Goal: Task Accomplishment & Management: Manage account settings

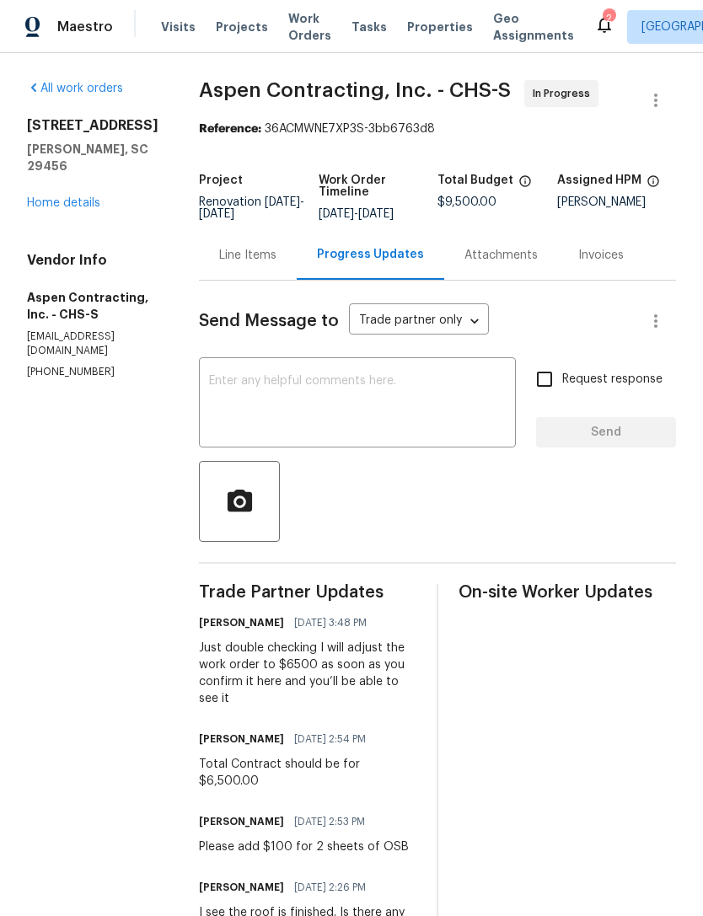
click at [175, 19] on span "Visits" at bounding box center [178, 27] width 35 height 17
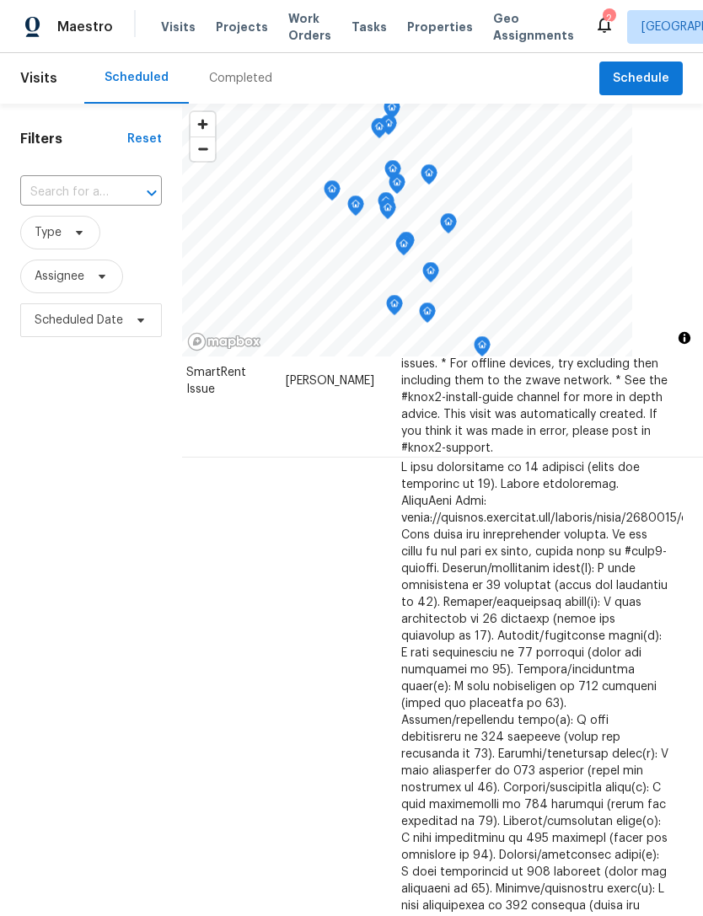
scroll to position [492, 148]
click at [0, 0] on icon at bounding box center [0, 0] width 0 height 0
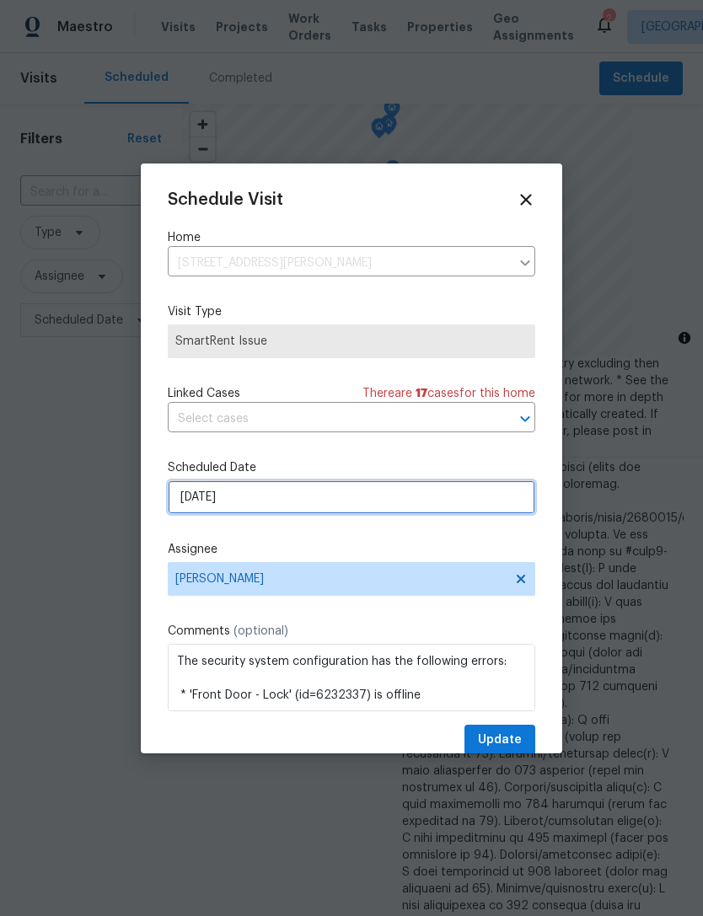
click at [303, 486] on input "9/17/2025" at bounding box center [352, 497] width 368 height 34
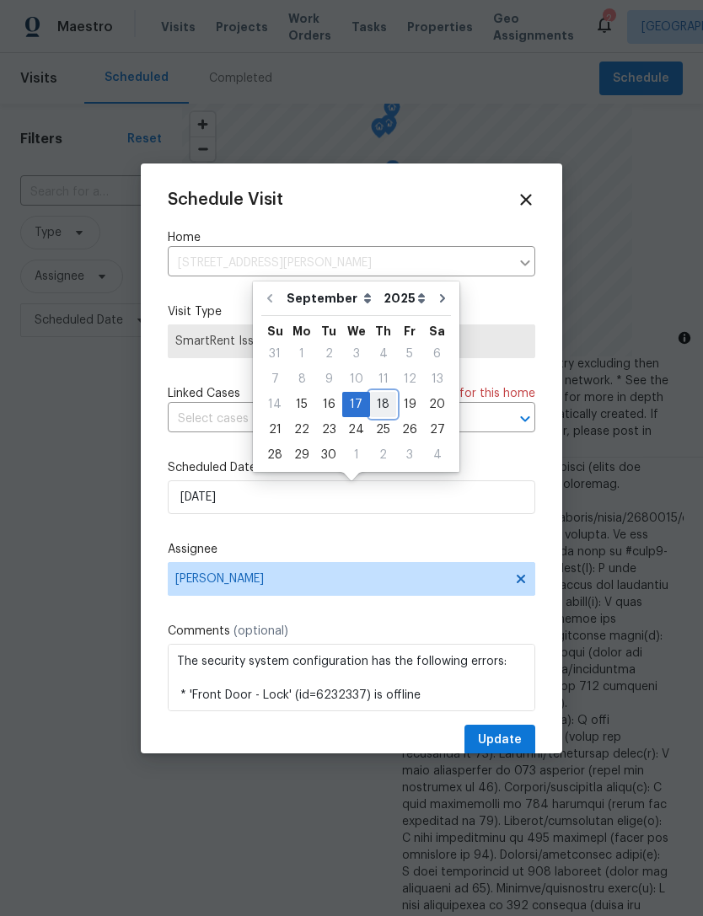
click at [378, 399] on div "18" at bounding box center [383, 405] width 26 height 24
type input "9/18/2025"
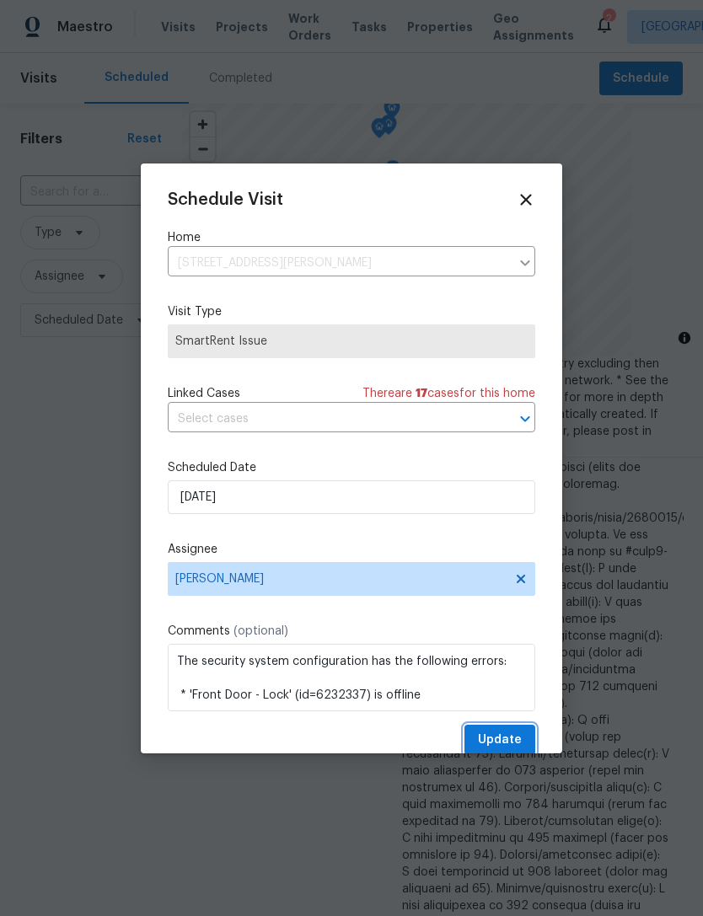
click at [508, 743] on span "Update" at bounding box center [500, 740] width 44 height 21
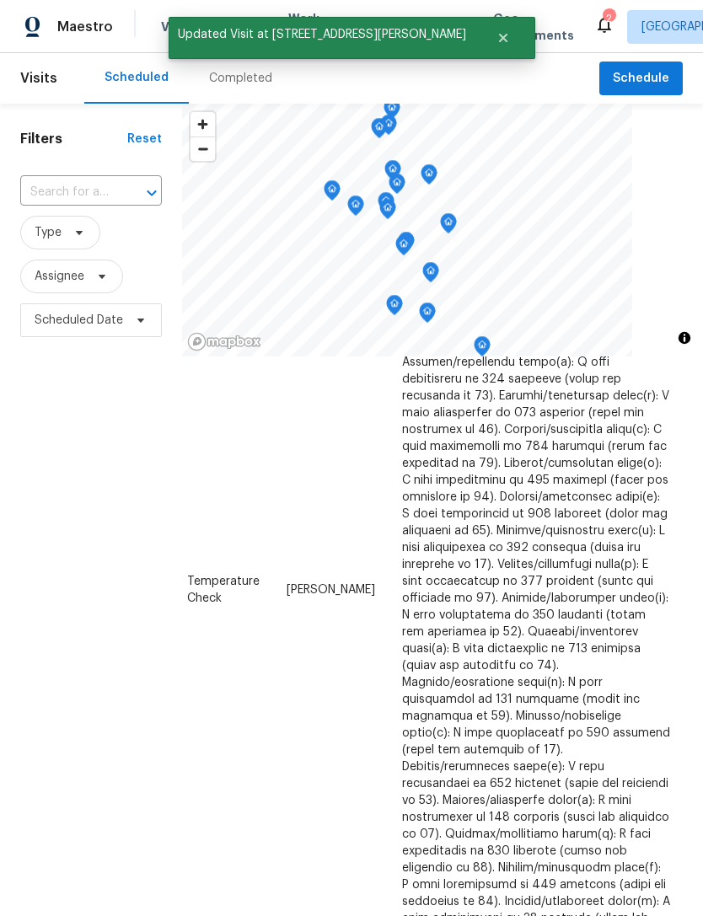
scroll to position [697, 148]
click at [0, 0] on icon at bounding box center [0, 0] width 0 height 0
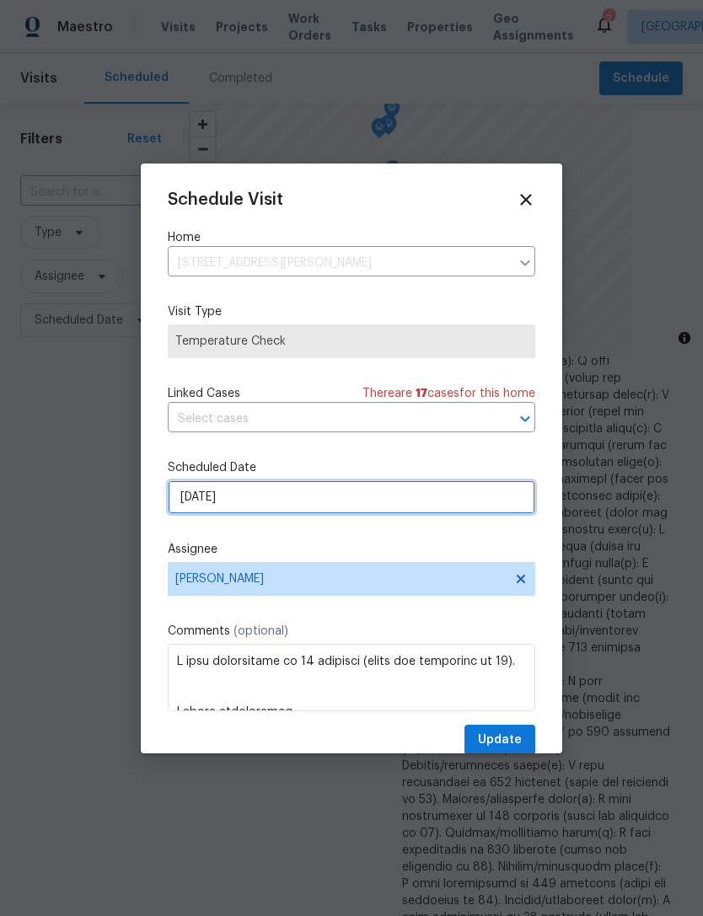
click at [295, 497] on input "9/17/2025" at bounding box center [352, 497] width 368 height 34
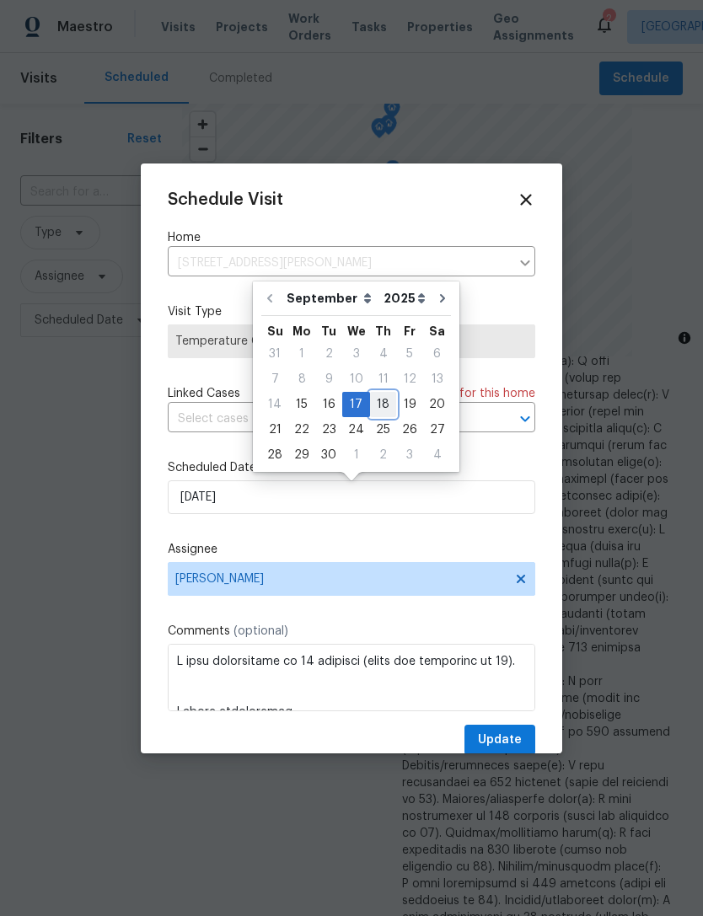
click at [381, 400] on div "18" at bounding box center [383, 405] width 26 height 24
type input "9/18/2025"
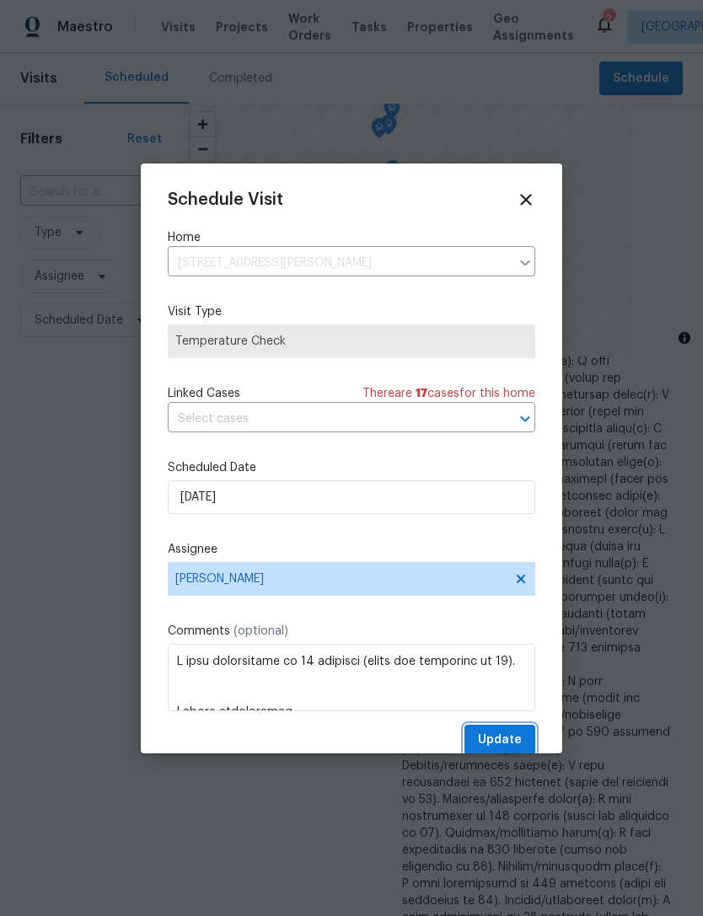
click at [515, 733] on span "Update" at bounding box center [500, 740] width 44 height 21
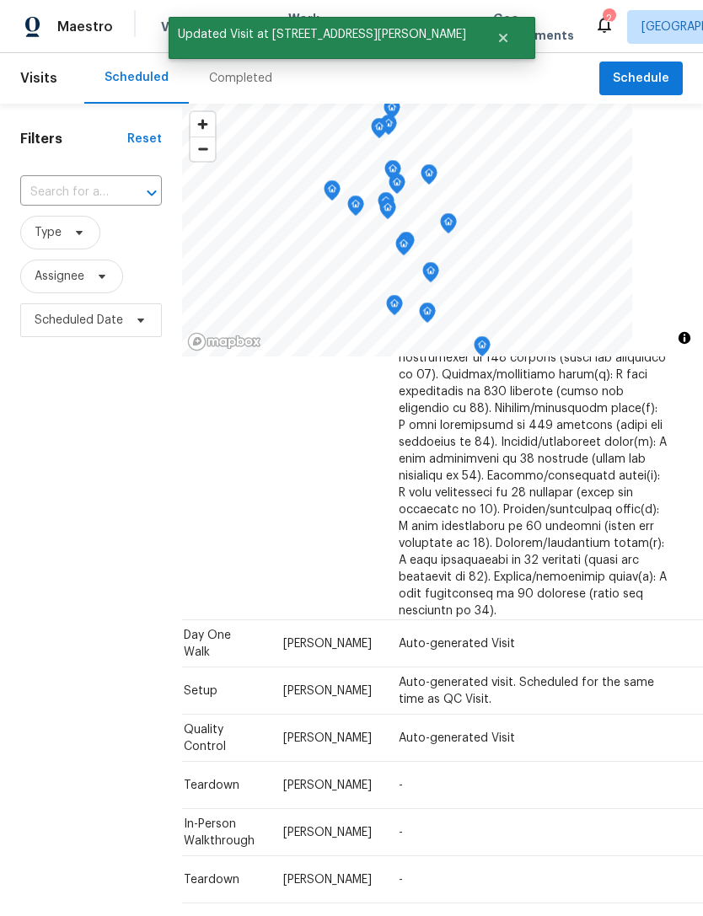
scroll to position [1682, 148]
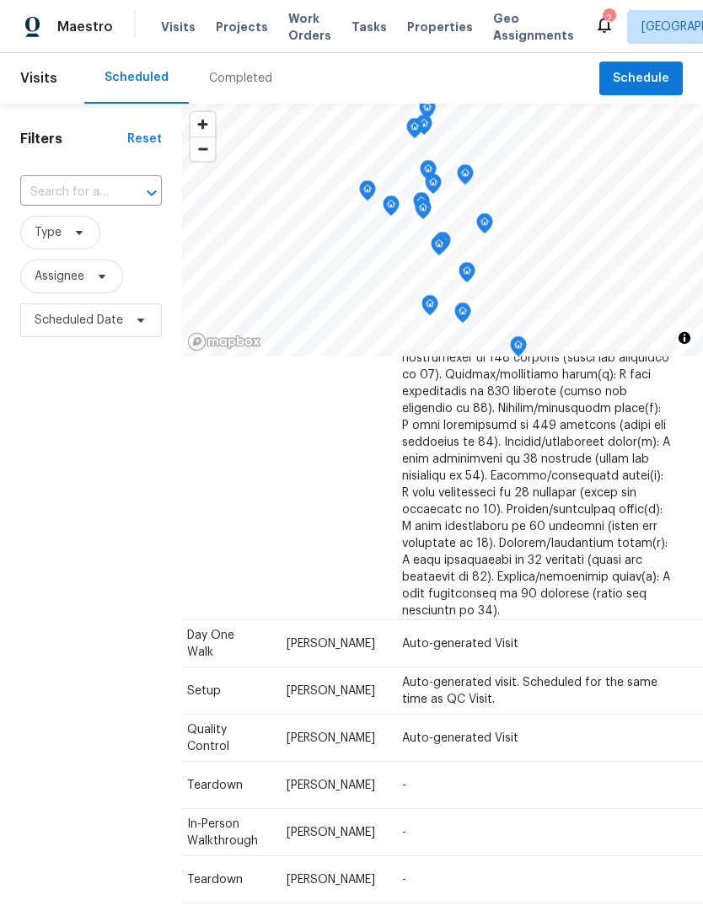
click at [598, 27] on icon at bounding box center [604, 25] width 13 height 17
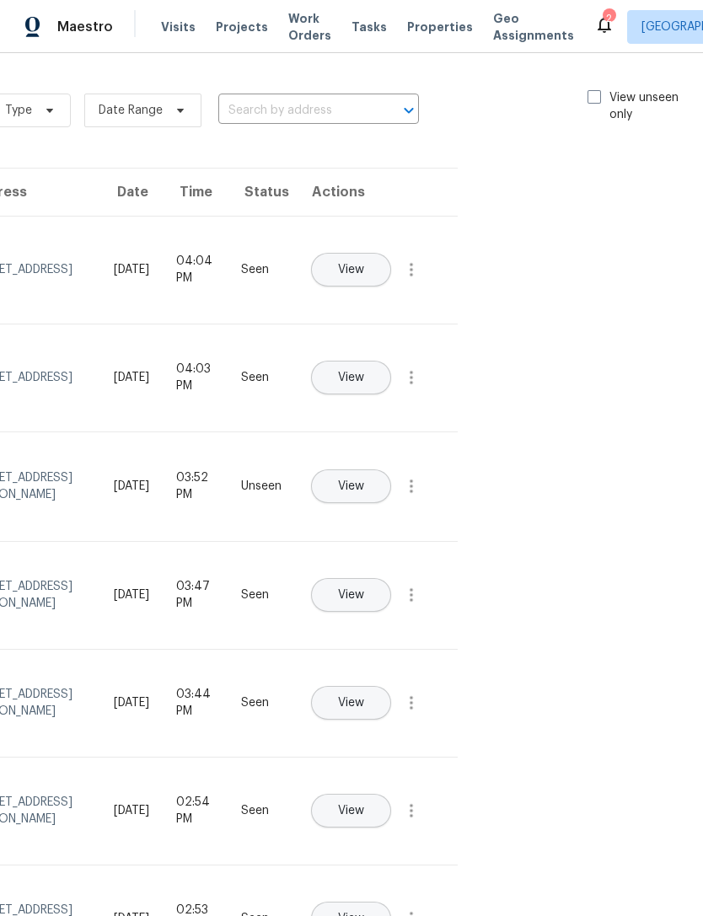
scroll to position [0, 190]
click at [592, 96] on span at bounding box center [595, 96] width 13 height 13
click at [592, 96] on input "View unseen only" at bounding box center [594, 94] width 11 height 11
checkbox input "true"
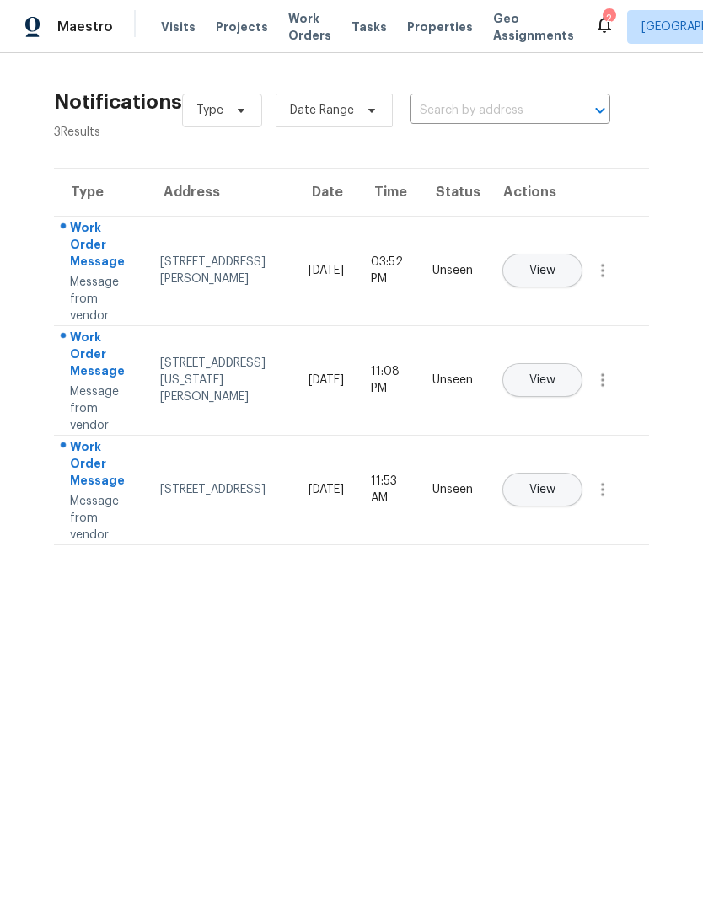
scroll to position [0, 0]
click at [556, 265] on span "View" at bounding box center [542, 271] width 26 height 13
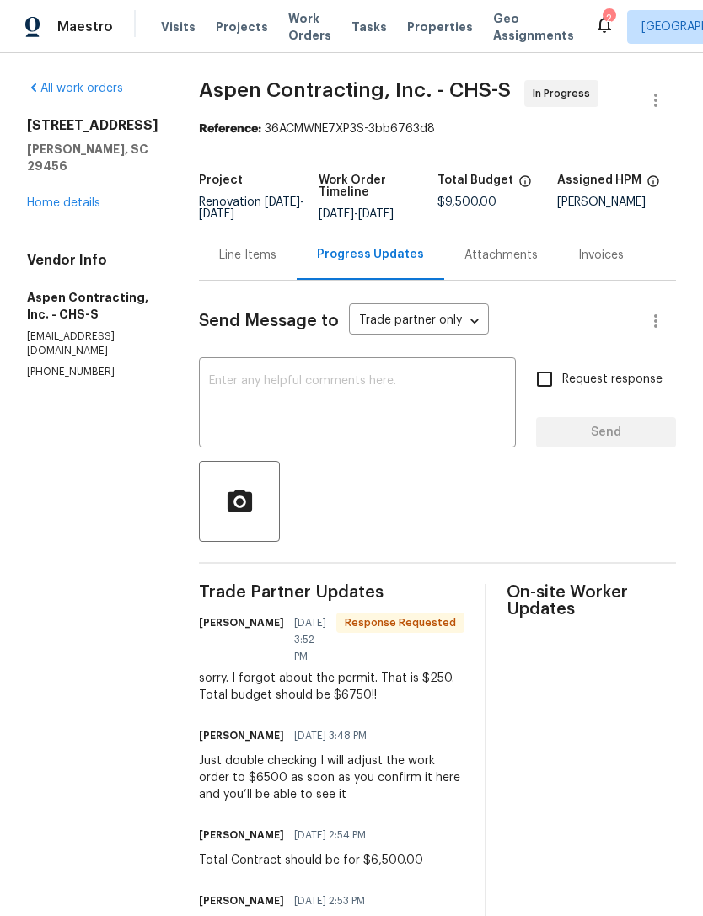
click at [250, 257] on div "Line Items" at bounding box center [247, 255] width 57 height 17
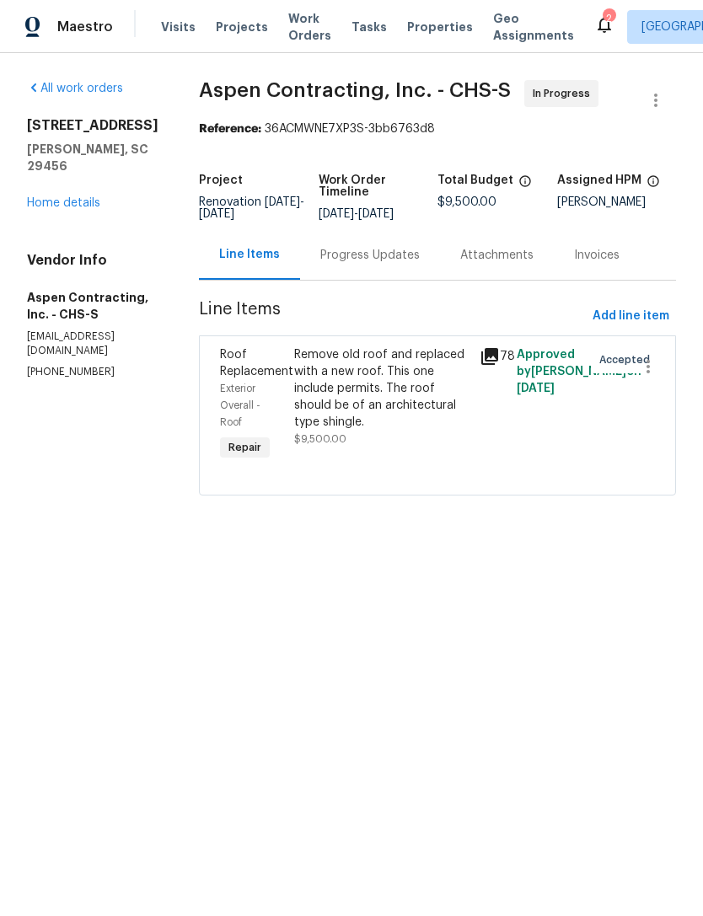
click at [394, 382] on div "Remove old roof and replaced with a new roof. This one include permits. The roo…" at bounding box center [381, 388] width 175 height 84
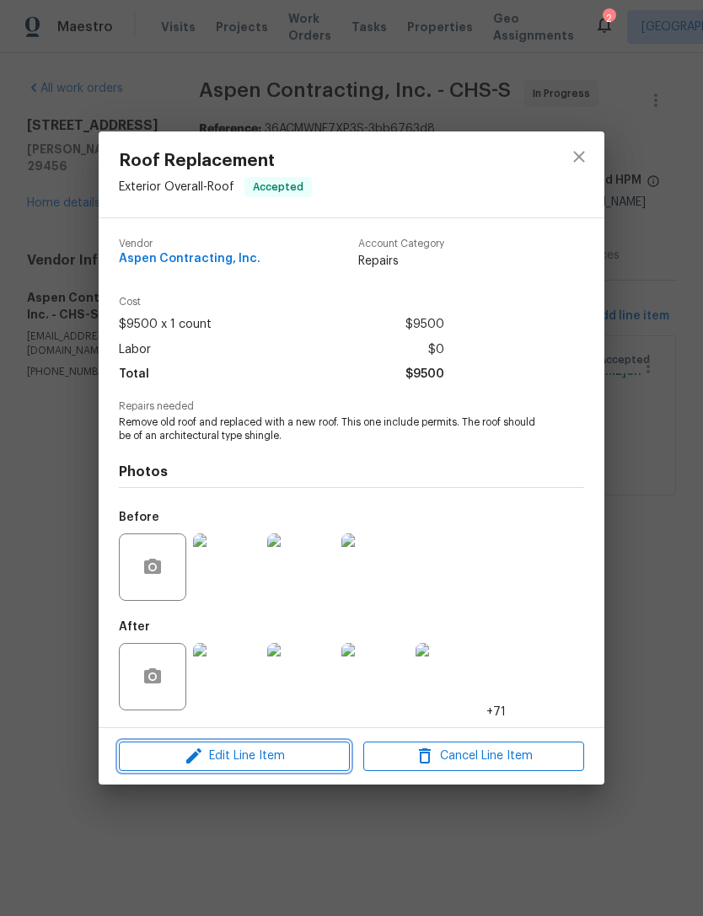
click at [266, 754] on span "Edit Line Item" at bounding box center [234, 756] width 221 height 21
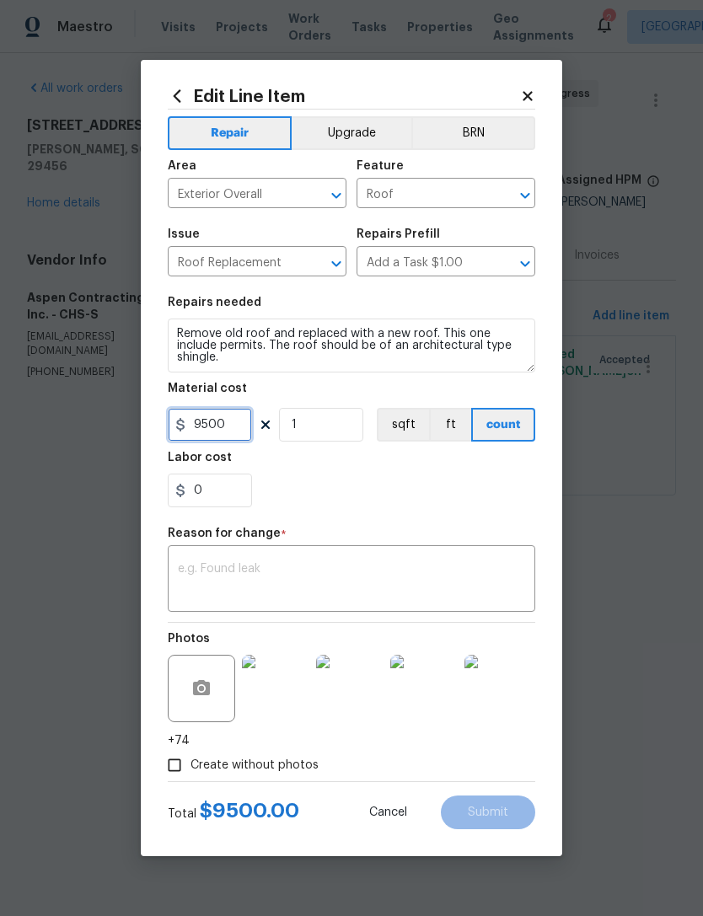
click at [223, 411] on input "9500" at bounding box center [210, 425] width 84 height 34
click at [217, 413] on input "9500" at bounding box center [210, 425] width 84 height 34
click at [227, 420] on input "9500" at bounding box center [210, 425] width 84 height 34
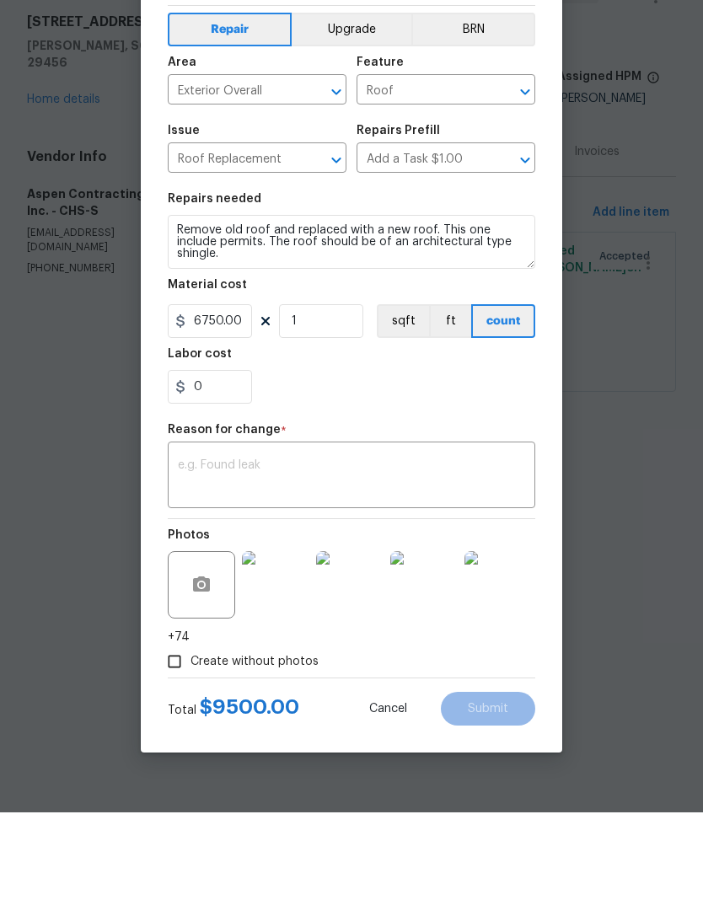
click at [291, 563] on textarea at bounding box center [351, 580] width 347 height 35
type input "6750"
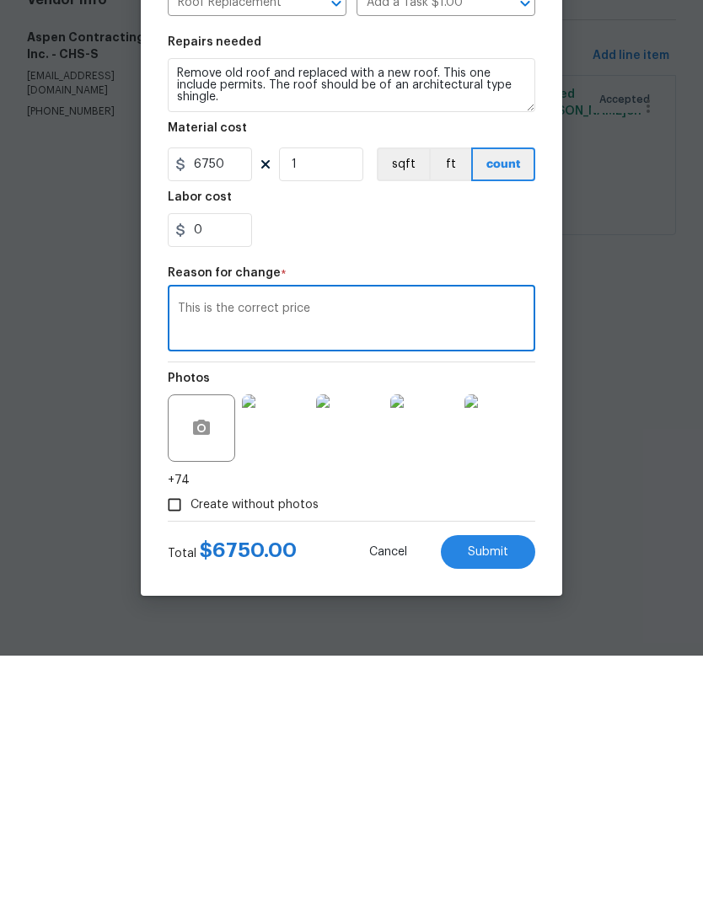
type textarea "This is the correct price"
click at [498, 807] on span "Submit" at bounding box center [488, 813] width 40 height 13
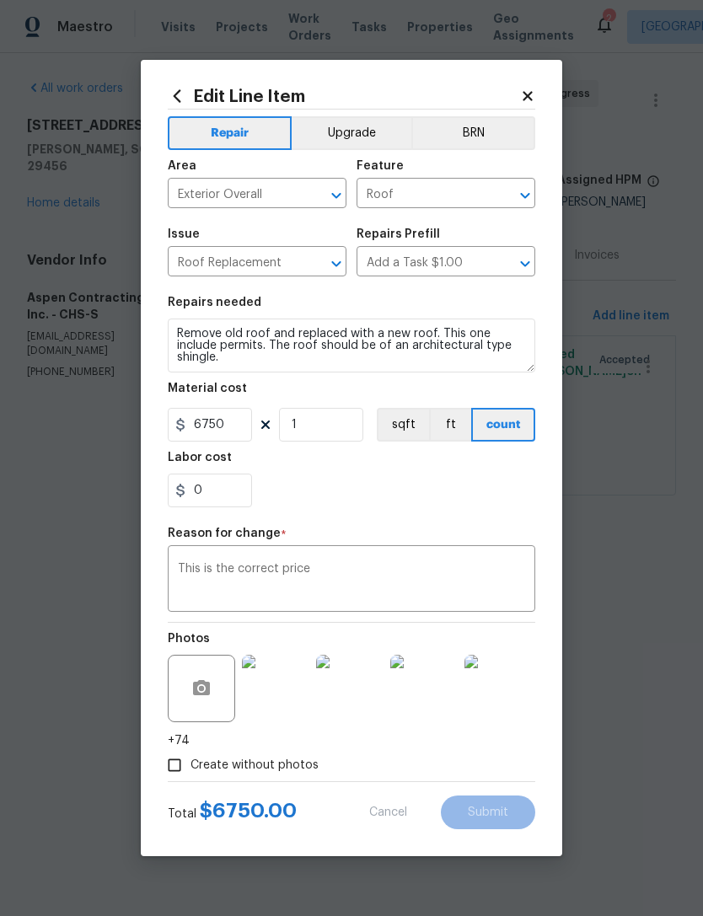
type input "9500"
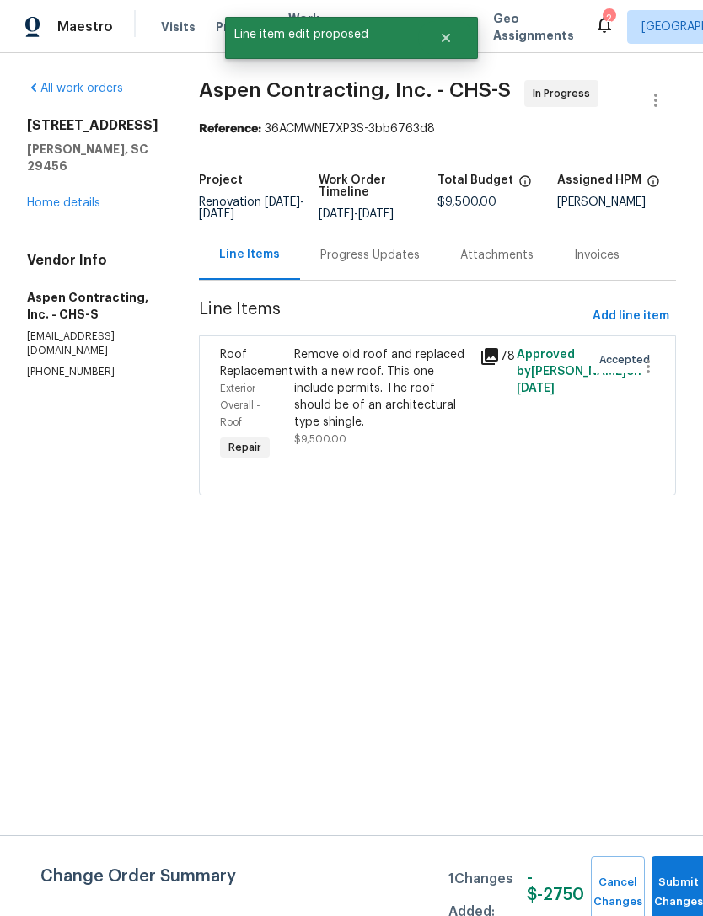
click at [376, 250] on div "Progress Updates" at bounding box center [369, 255] width 99 height 17
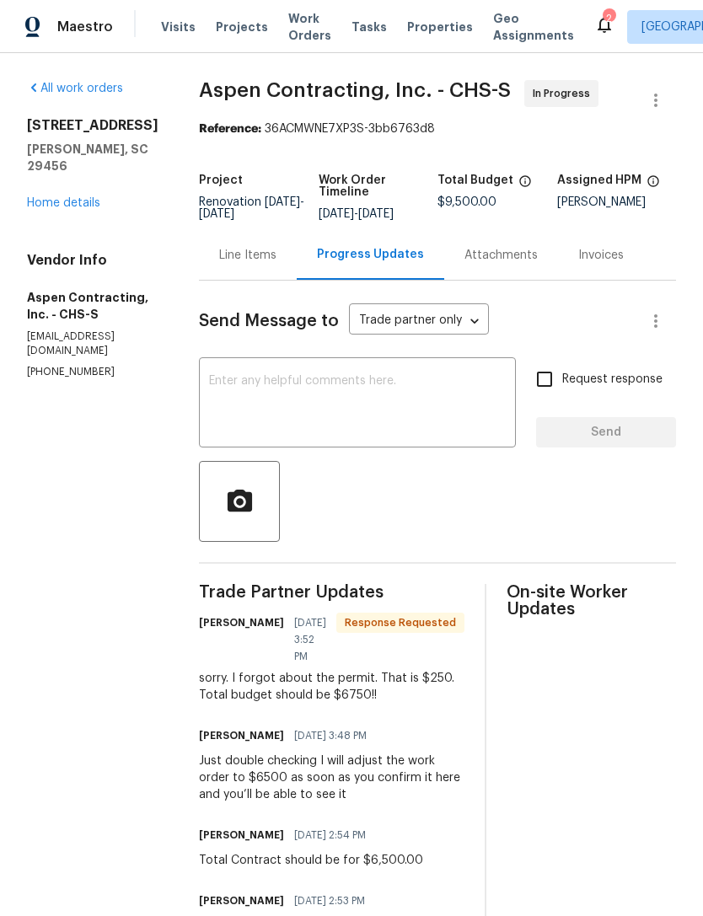
click at [256, 256] on div "Line Items" at bounding box center [247, 255] width 57 height 17
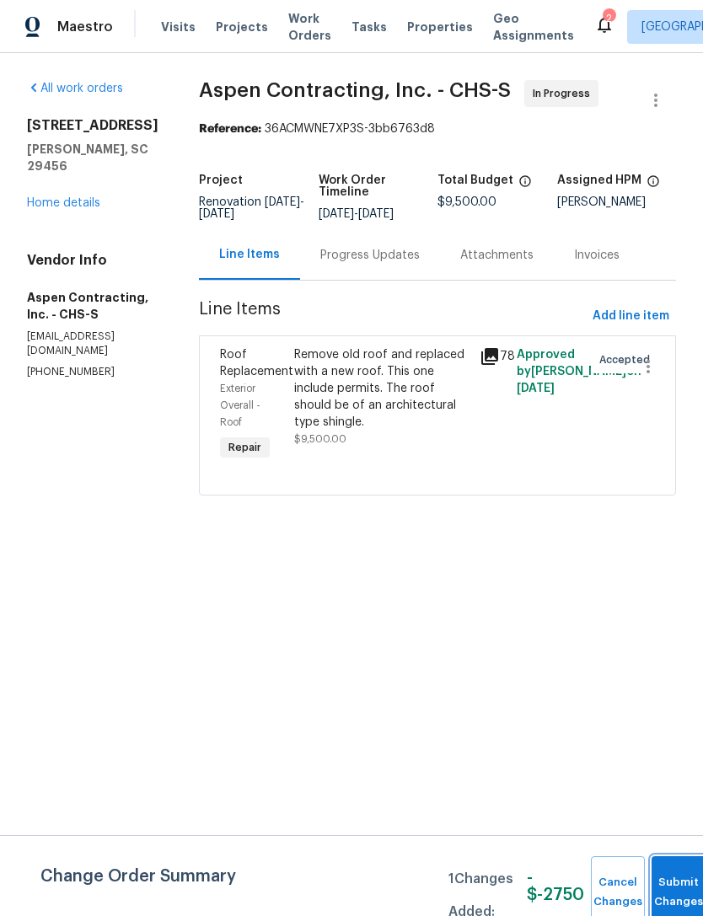
click at [664, 900] on span "Submit Changes" at bounding box center [678, 892] width 37 height 39
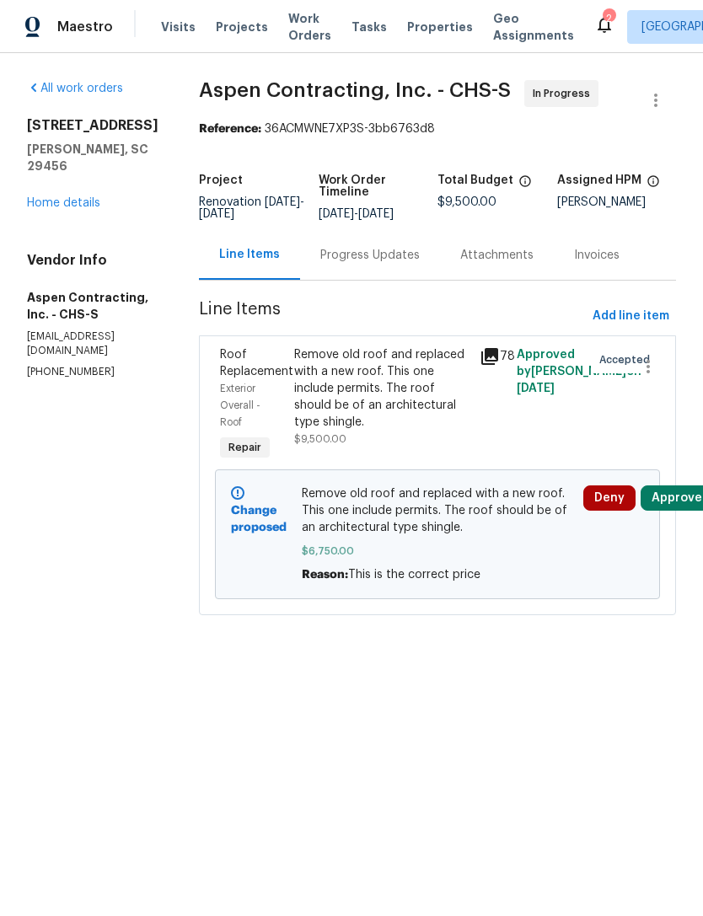
click at [670, 504] on button "Approve" at bounding box center [677, 498] width 72 height 25
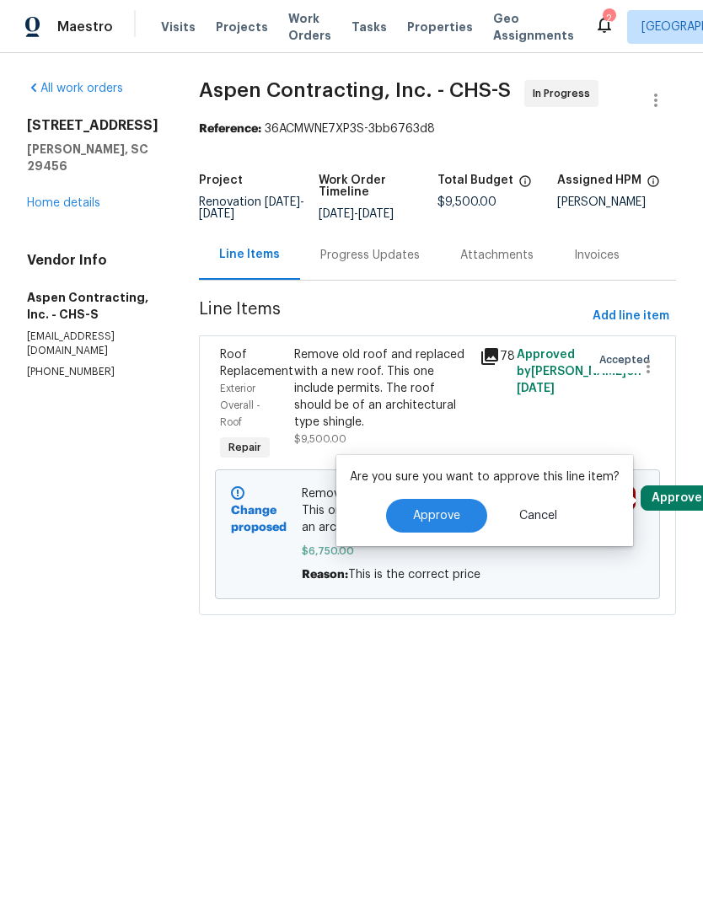
click at [444, 512] on span "Approve" at bounding box center [436, 516] width 47 height 13
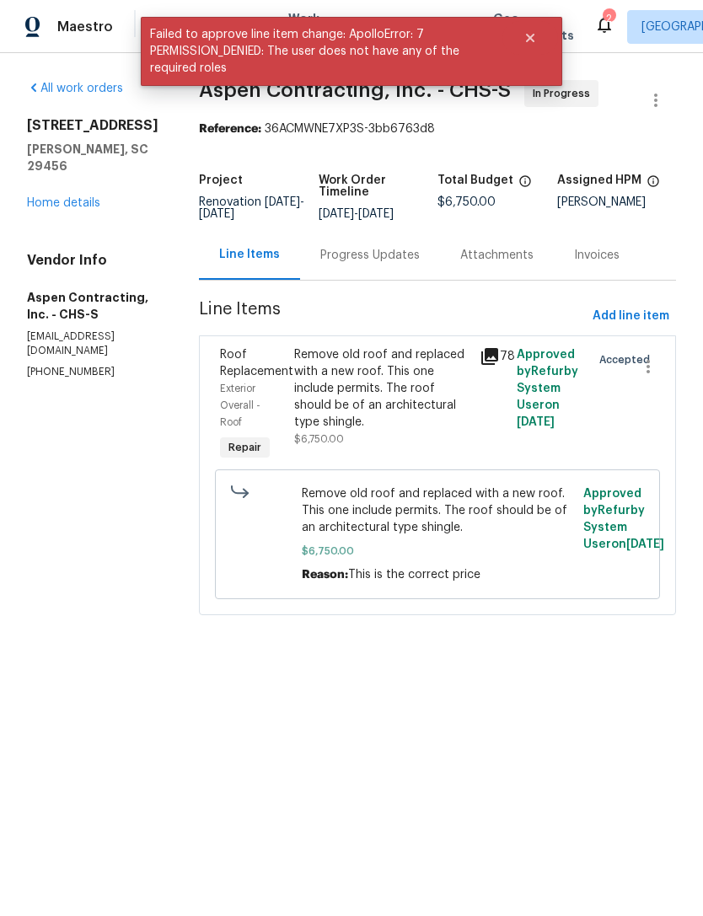
click at [377, 263] on div "Progress Updates" at bounding box center [369, 255] width 99 height 17
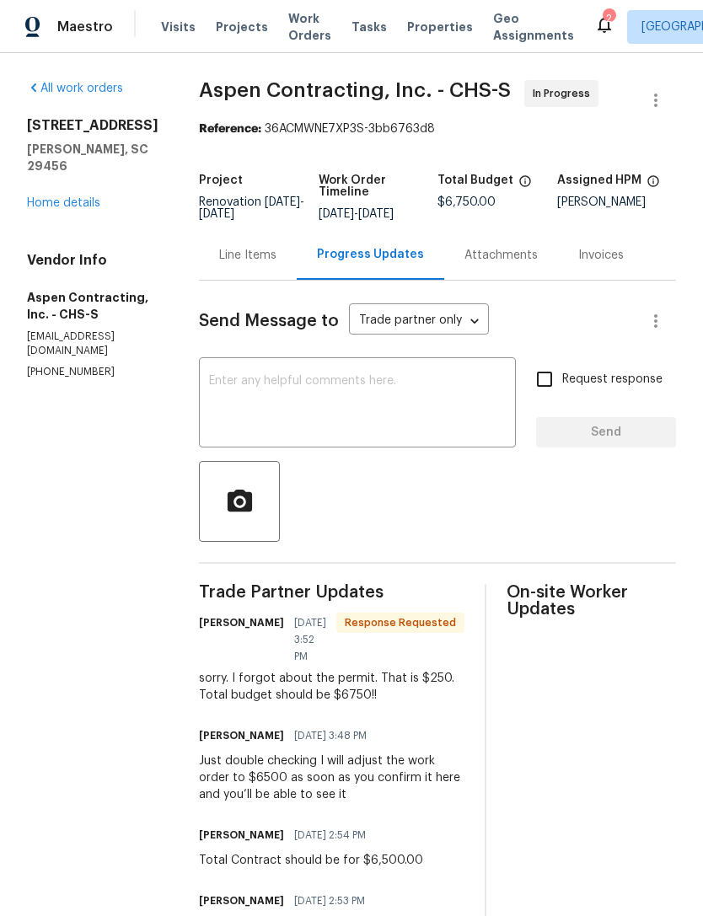
click at [248, 256] on div "Line Items" at bounding box center [247, 255] width 57 height 17
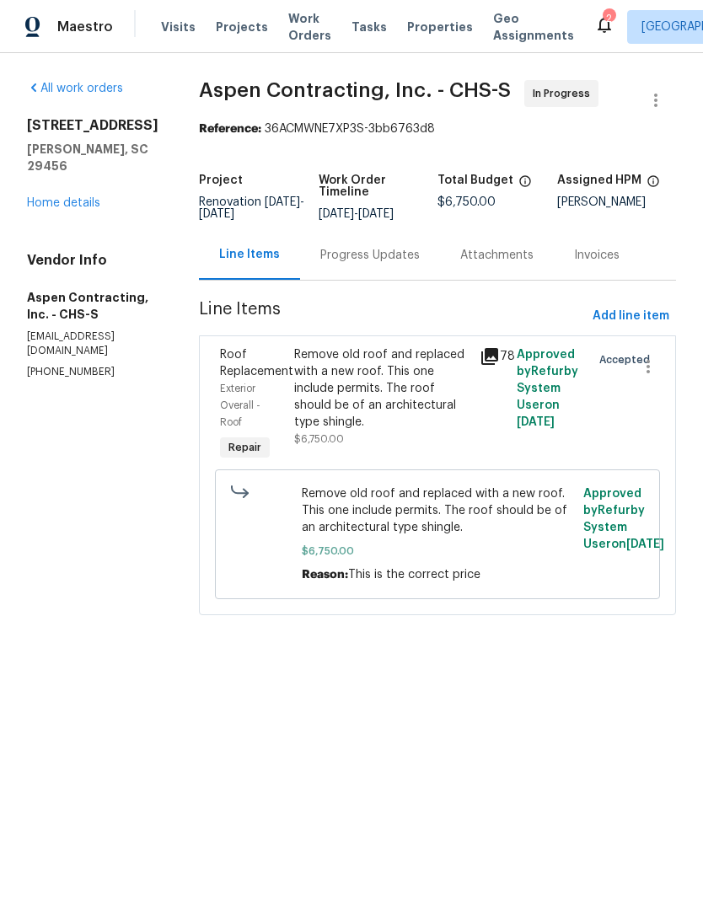
click at [407, 29] on span "Properties" at bounding box center [440, 27] width 66 height 17
